Goal: Check status: Check status

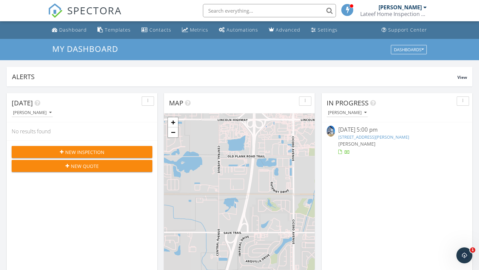
click at [352, 132] on div "09/27/25 5:00 pm" at bounding box center [396, 130] width 117 height 8
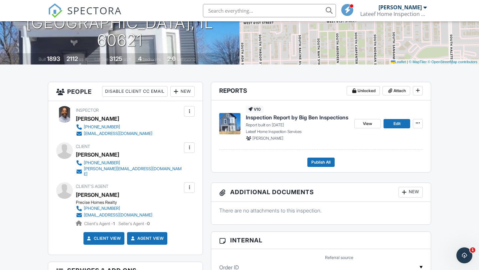
scroll to position [112, 0]
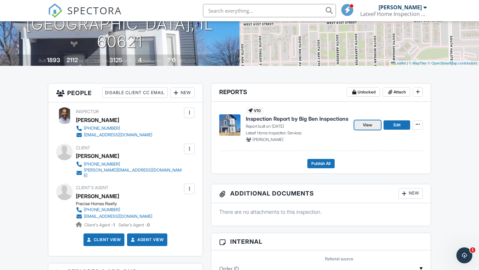
click at [371, 123] on span "View" at bounding box center [367, 125] width 9 height 7
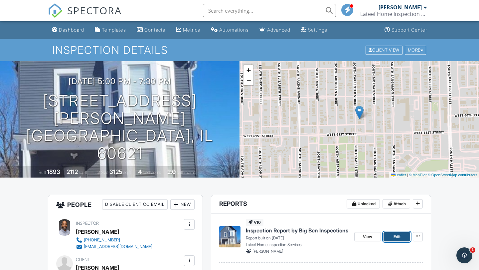
click at [390, 235] on link "Edit" at bounding box center [396, 236] width 27 height 9
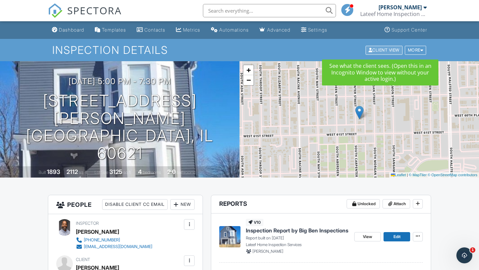
click at [373, 52] on div "Client View" at bounding box center [383, 50] width 37 height 9
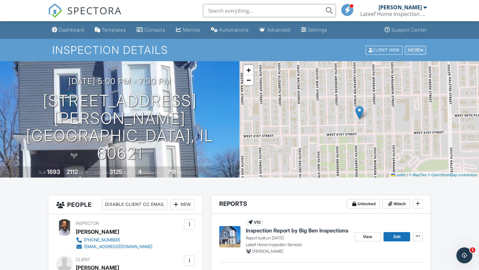
click at [407, 47] on div "More" at bounding box center [416, 50] width 22 height 9
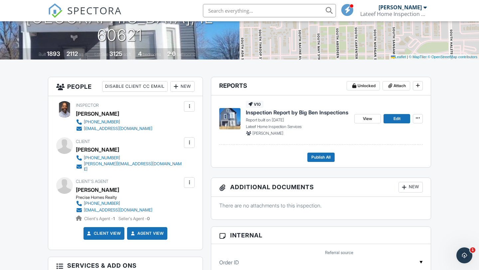
scroll to position [116, 0]
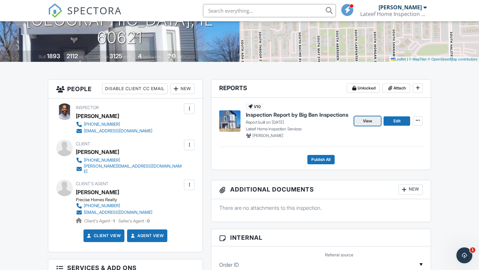
click at [366, 120] on span "View" at bounding box center [367, 121] width 9 height 7
